Goal: Check status: Check status

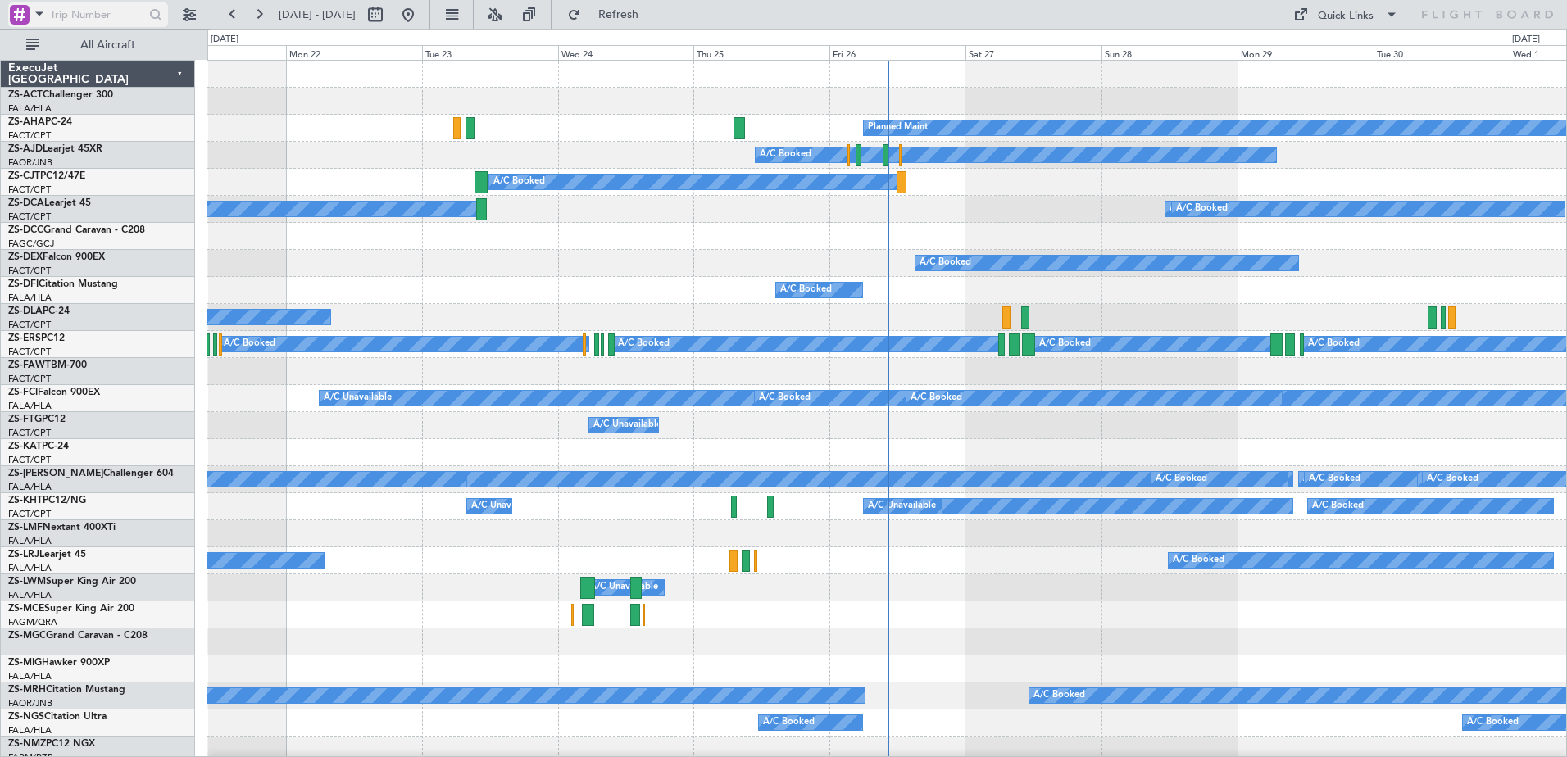
click at [25, 16] on div at bounding box center [20, 15] width 20 height 20
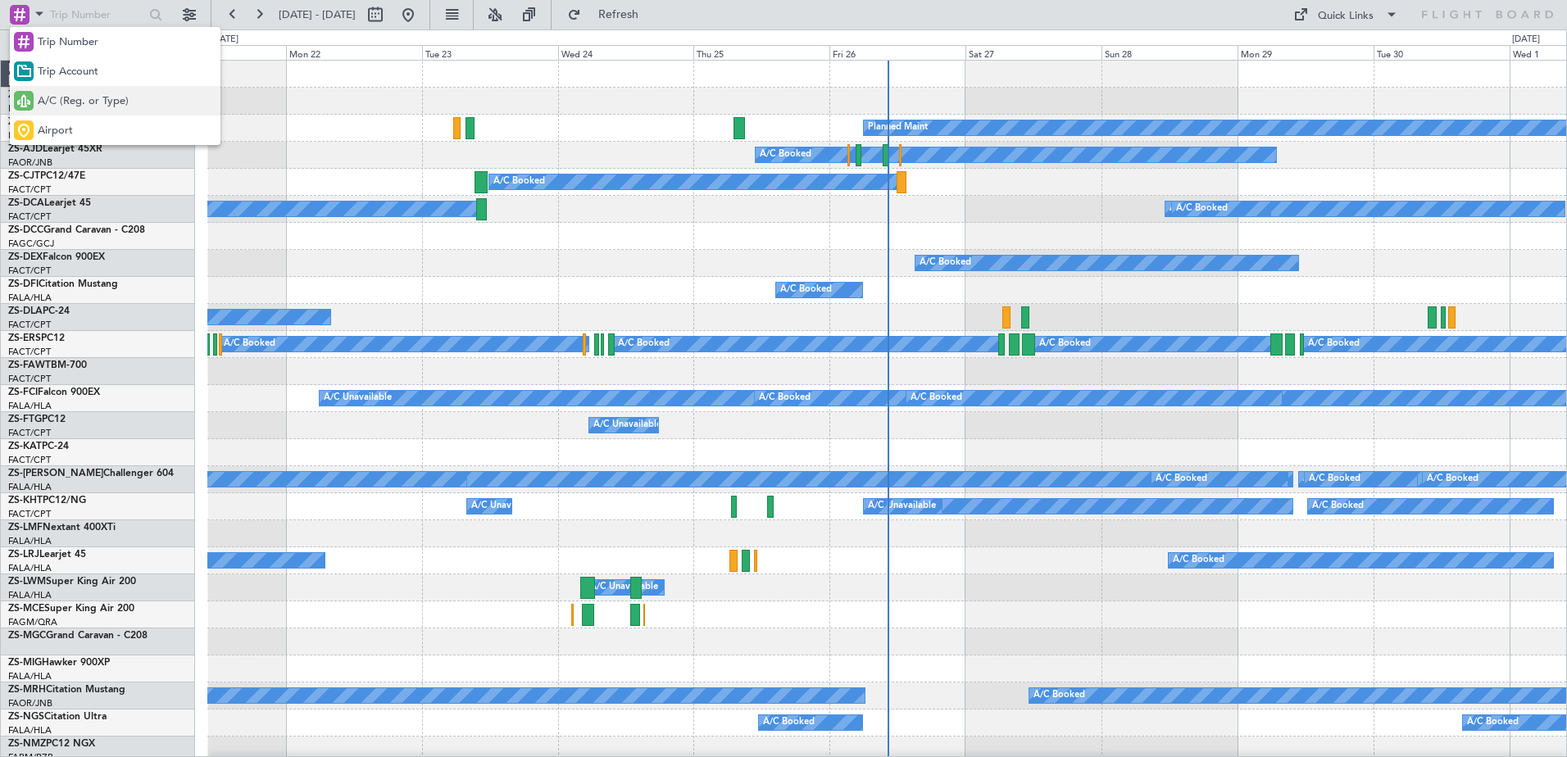
click at [106, 98] on span "A/C (Reg. or Type)" at bounding box center [83, 101] width 91 height 16
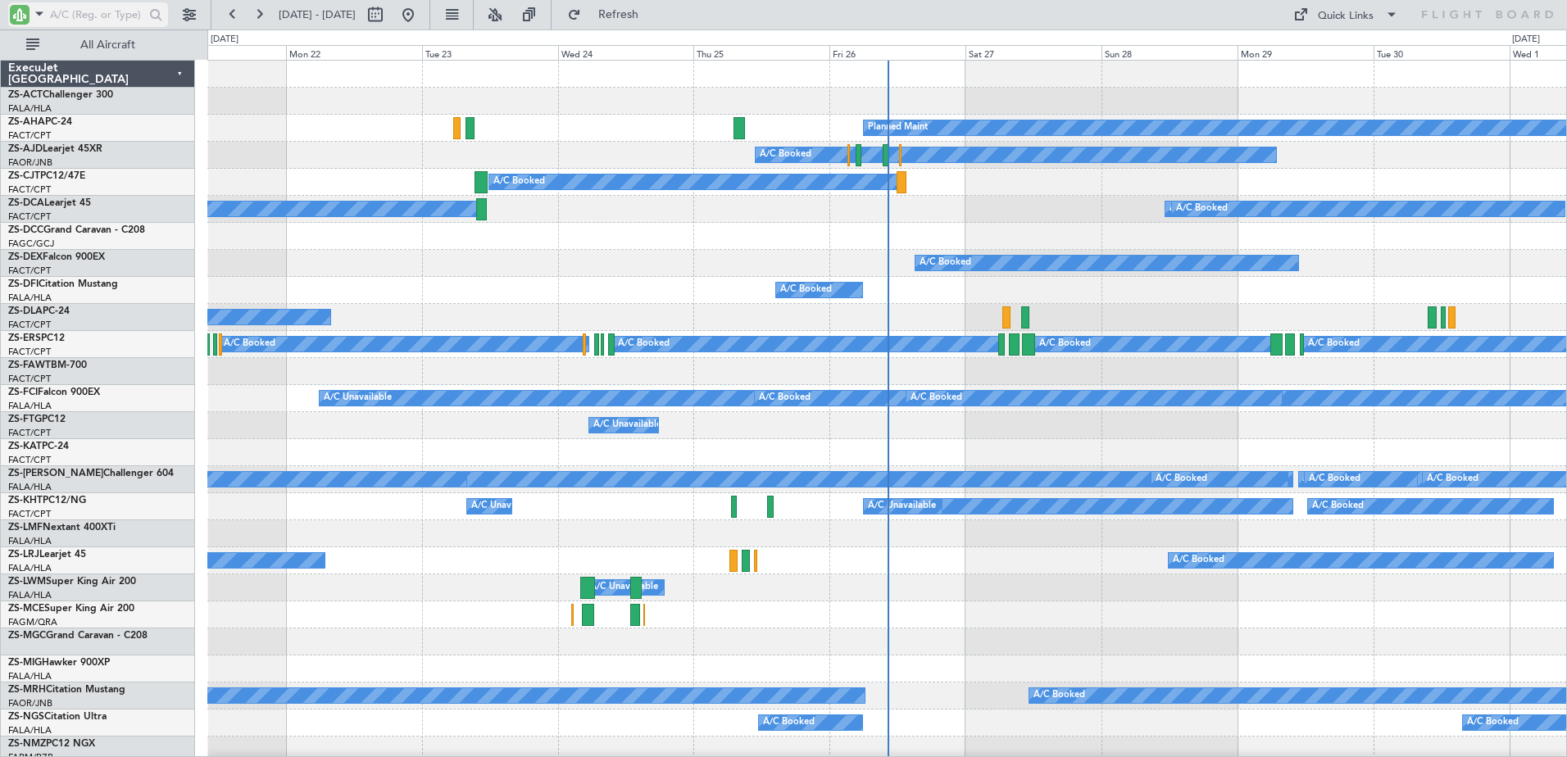
click at [79, 16] on input "text" at bounding box center [97, 14] width 94 height 25
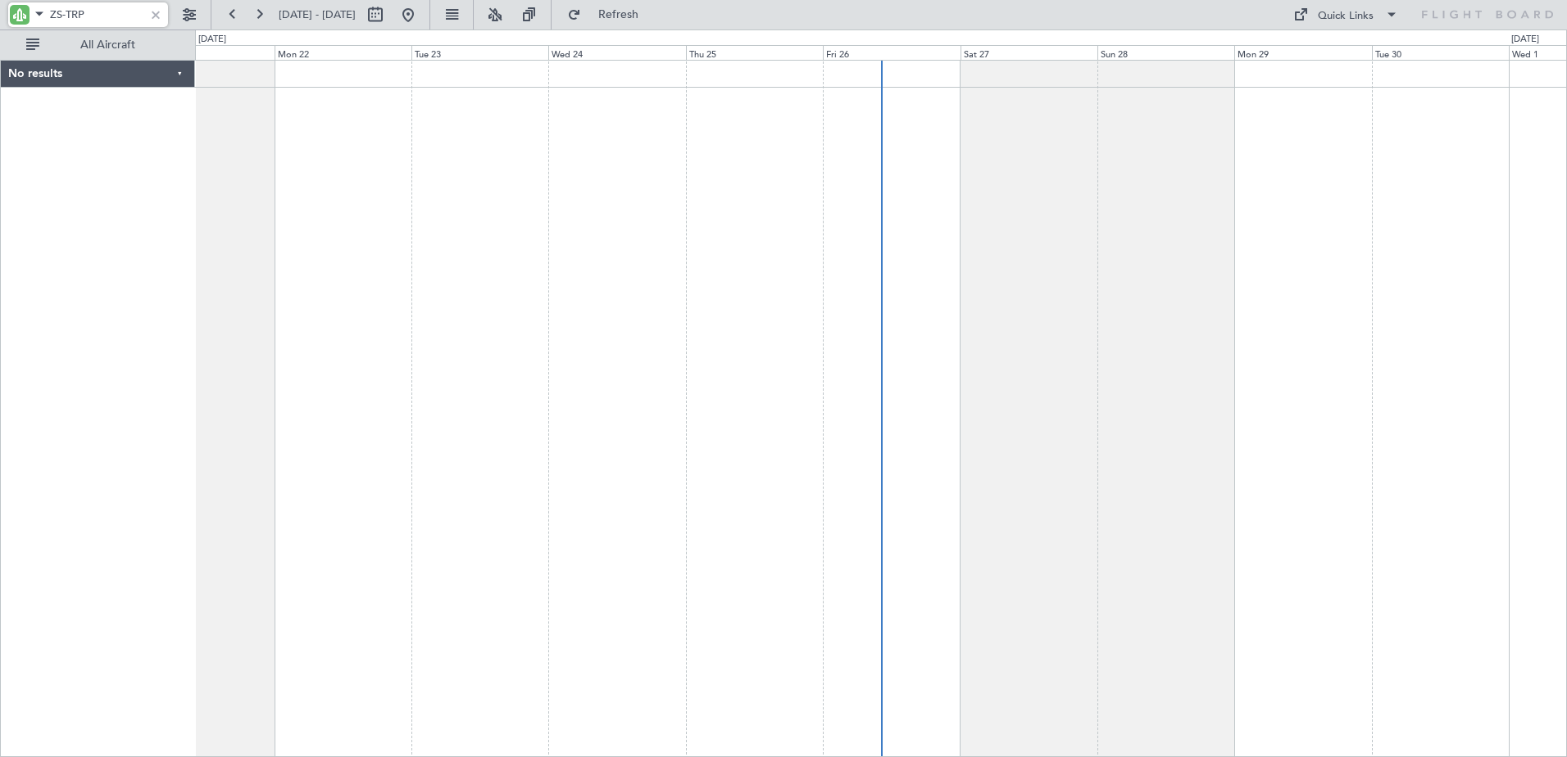
type input "ZS-TRP"
click at [150, 13] on div at bounding box center [156, 15] width 18 height 18
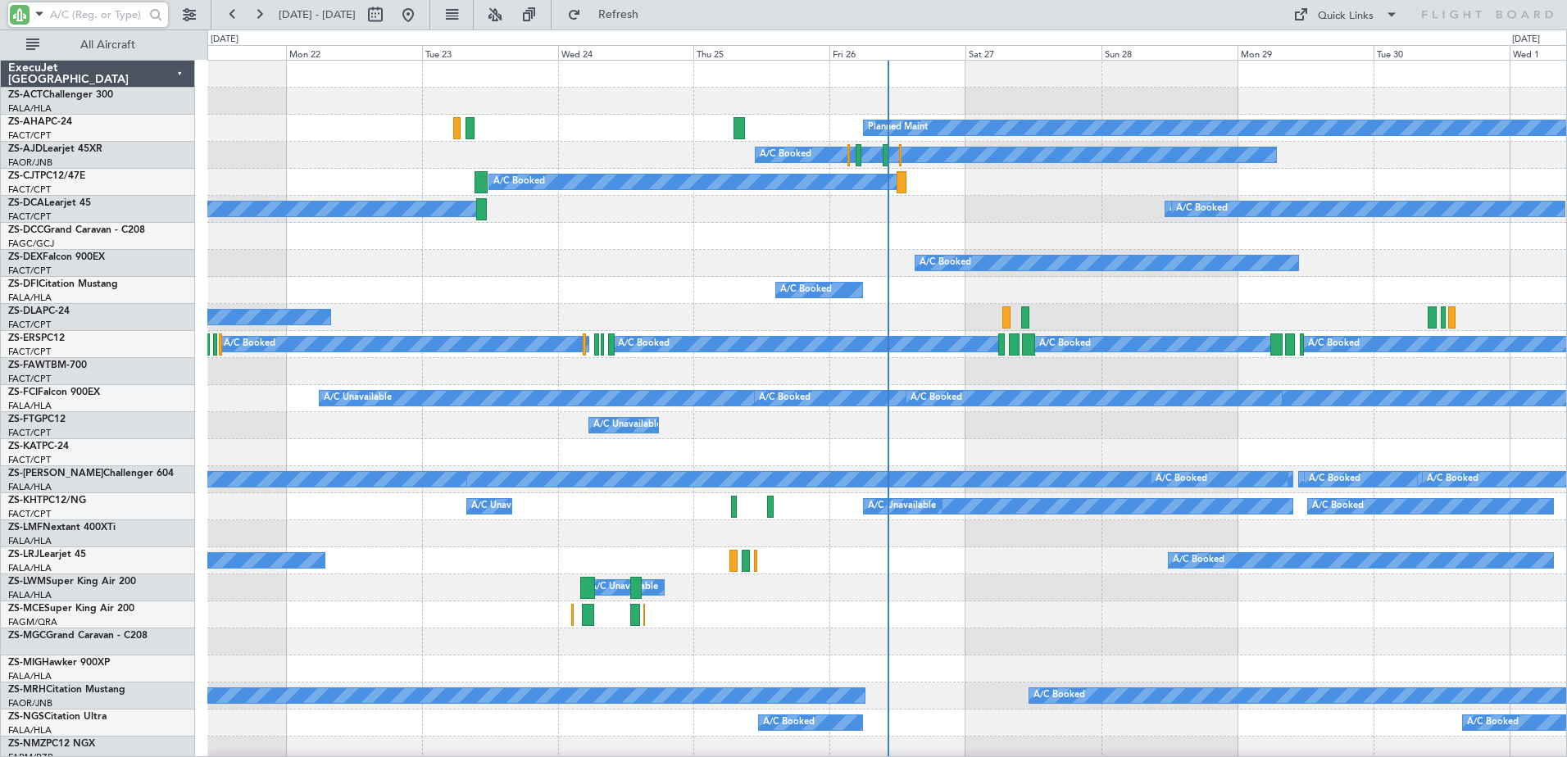
click at [334, 102] on div at bounding box center [886, 101] width 1359 height 27
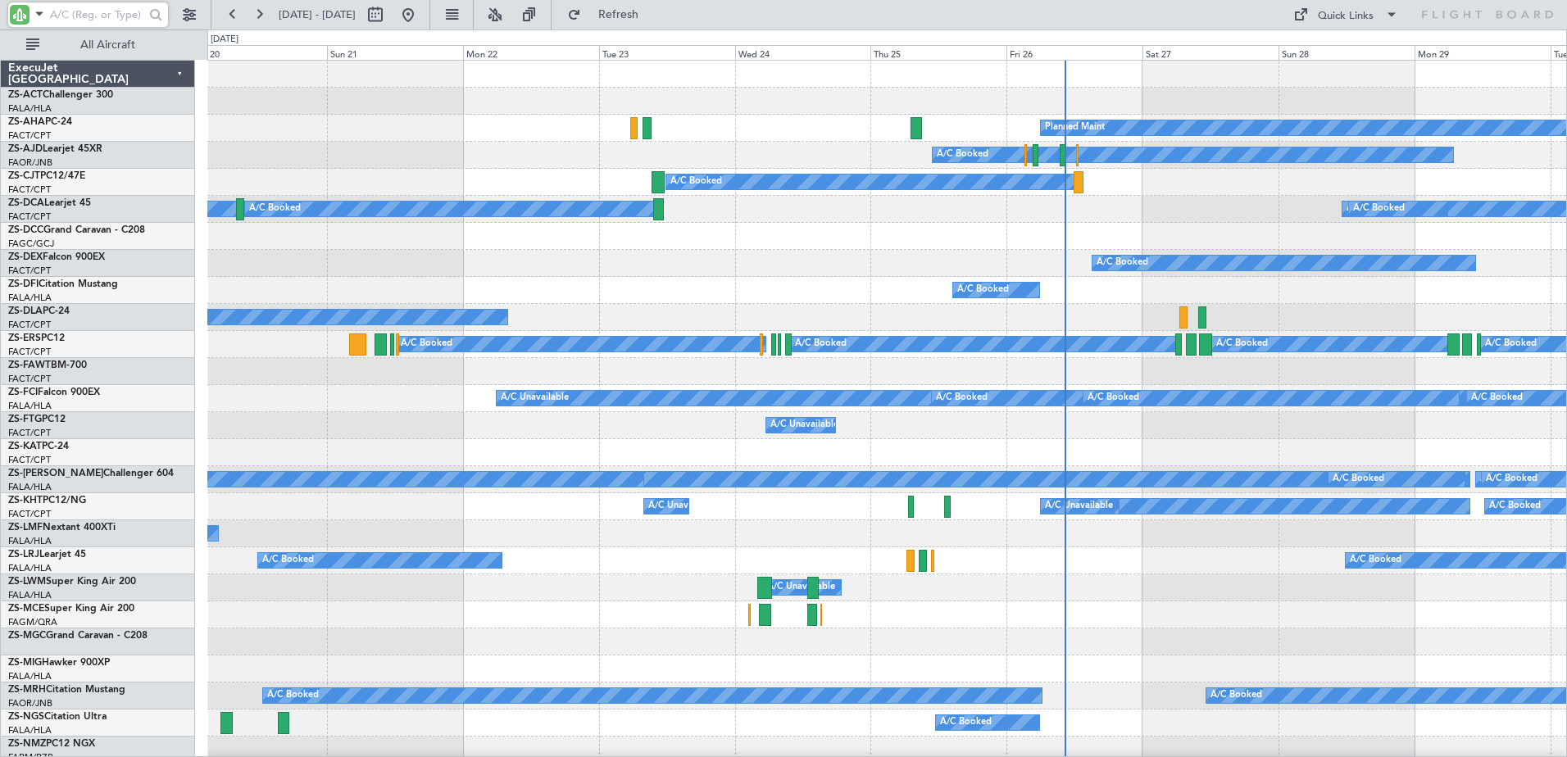
click at [483, 154] on div "Planned Maint A/C Booked A/C Booked A/C Unavailable A/C Booked A/C Booked A/C B…" at bounding box center [886, 629] width 1359 height 1136
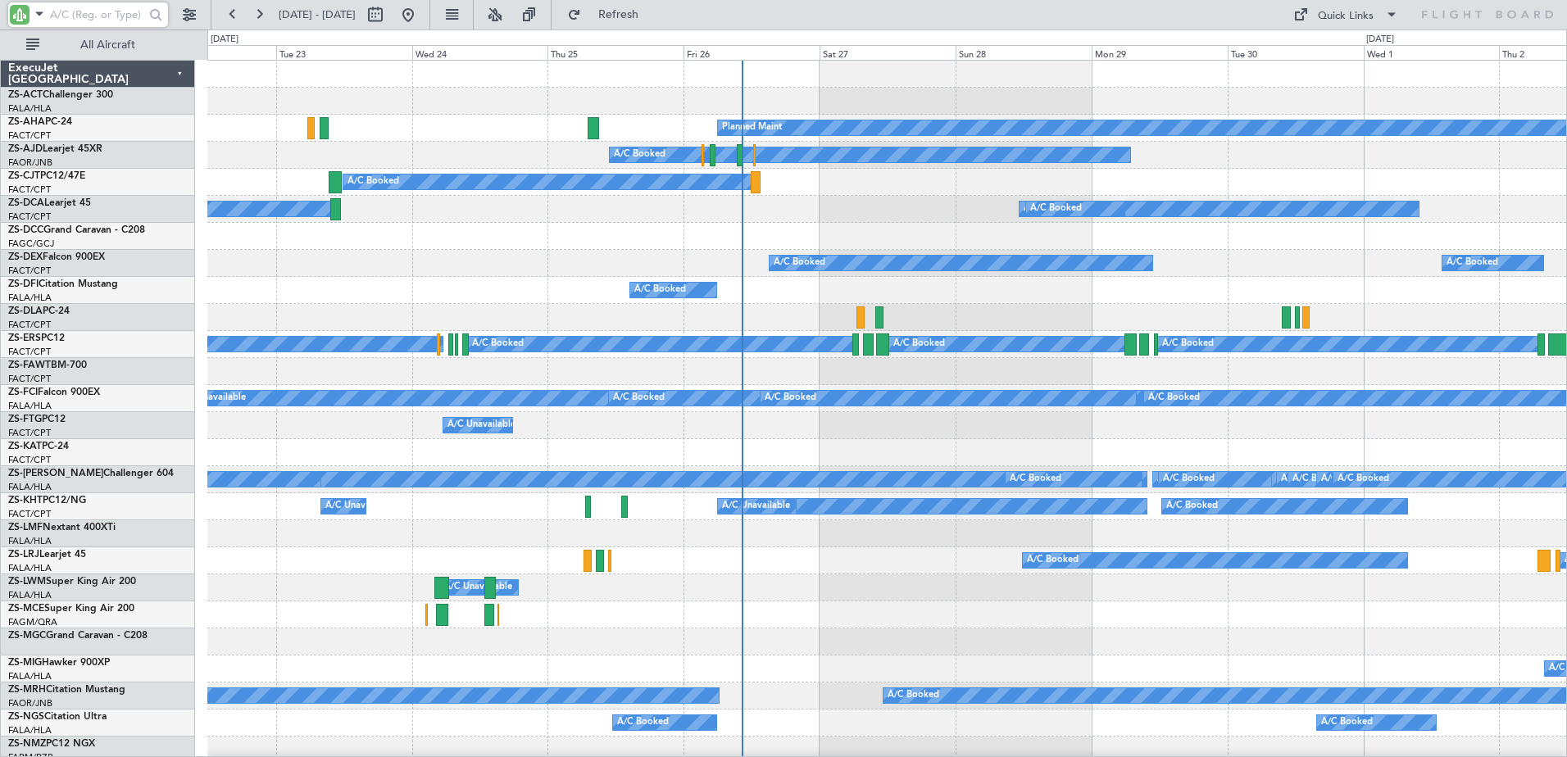
click at [479, 113] on div at bounding box center [886, 101] width 1359 height 27
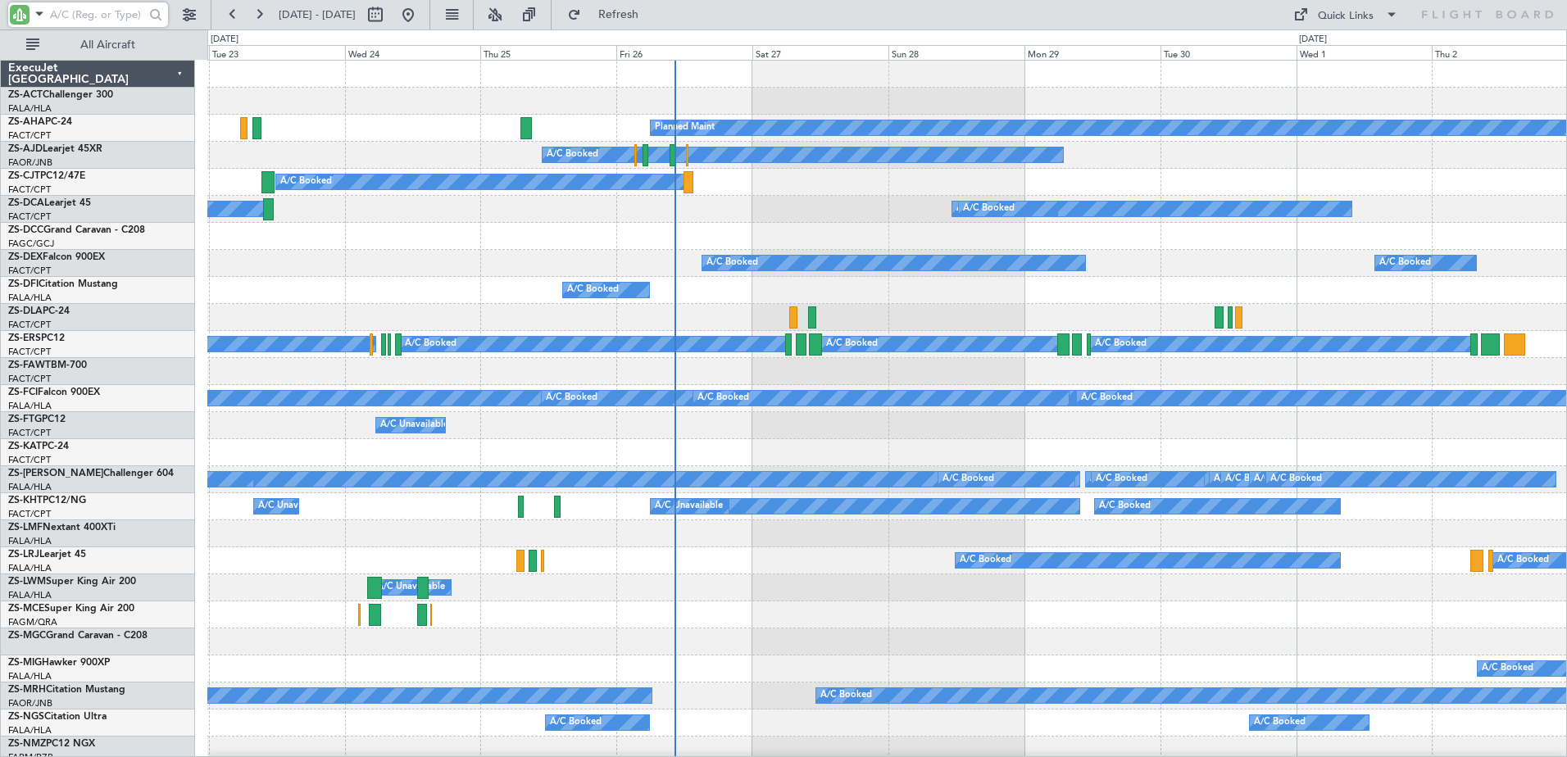
click at [579, 106] on div at bounding box center [886, 101] width 1359 height 27
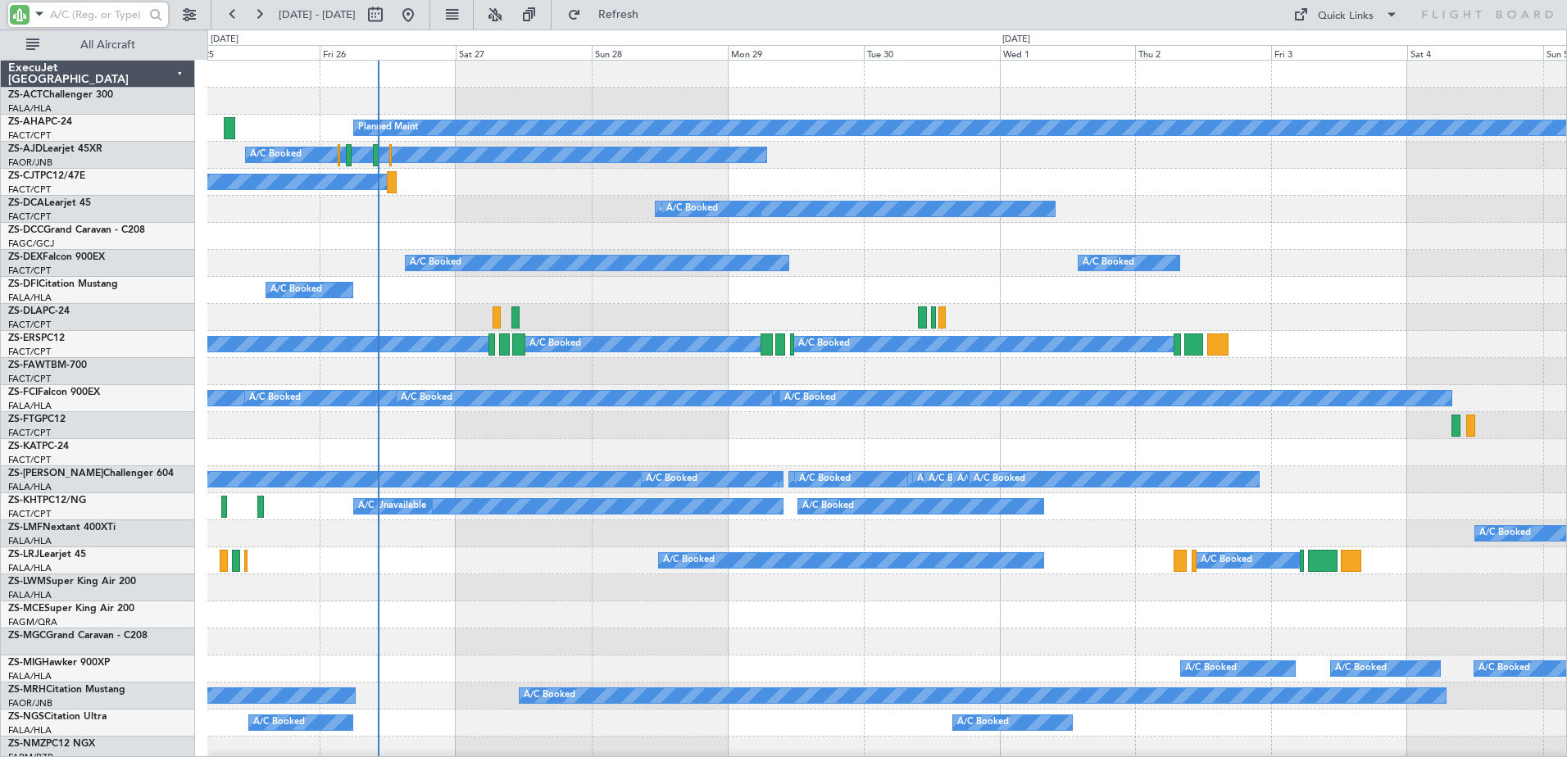
click at [536, 233] on div "Planned Maint A/C Booked A/C Booked A/C Booked A/C Unavailable A/C Booked A/C B…" at bounding box center [886, 629] width 1359 height 1136
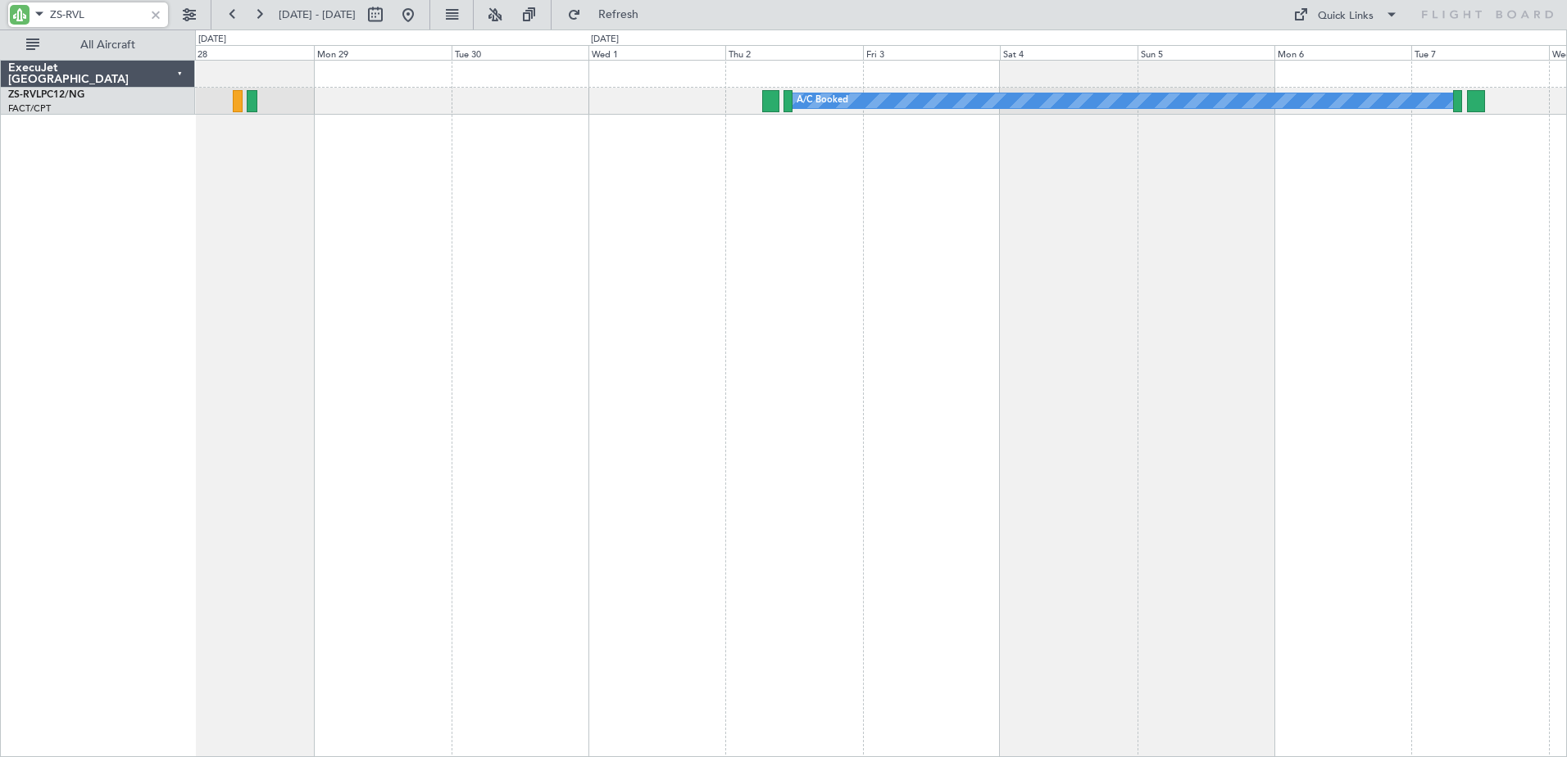
click at [279, 369] on div "A/C Booked" at bounding box center [881, 408] width 1372 height 697
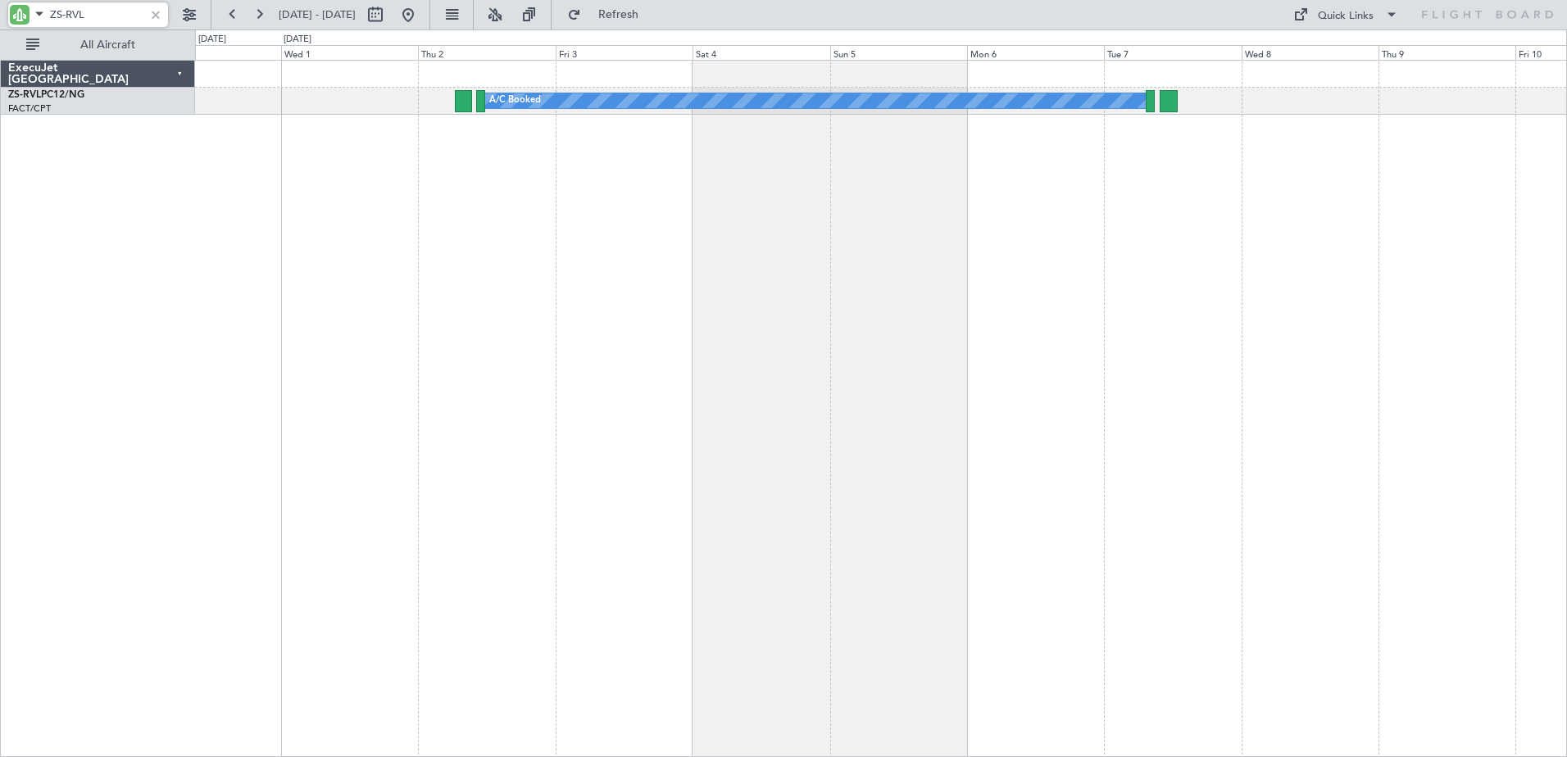
click at [622, 429] on div "A/C Booked" at bounding box center [881, 408] width 1372 height 697
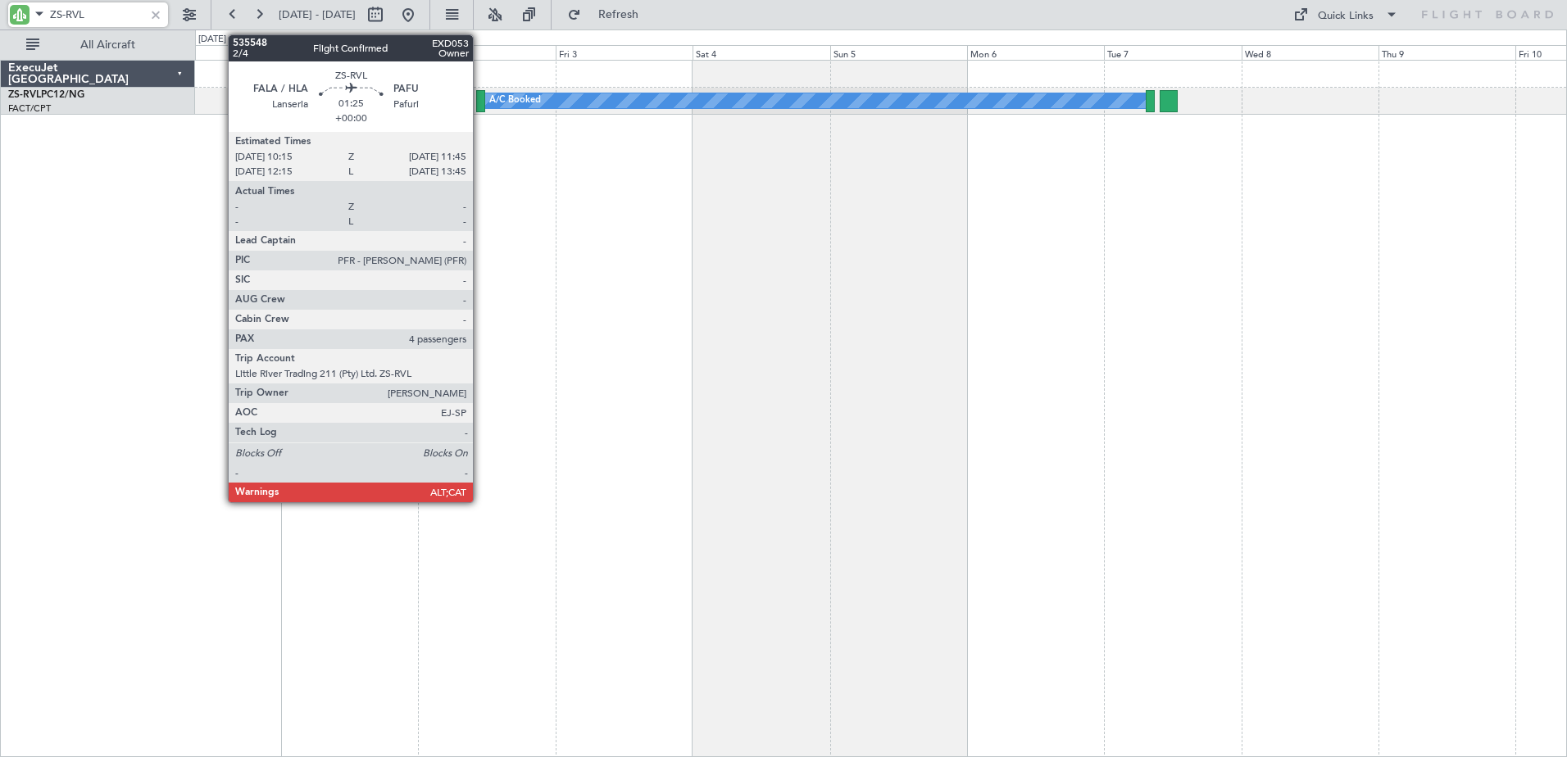
click at [480, 102] on div at bounding box center [480, 101] width 9 height 22
type input "ZS-RVL"
